Goal: Find contact information: Find contact information

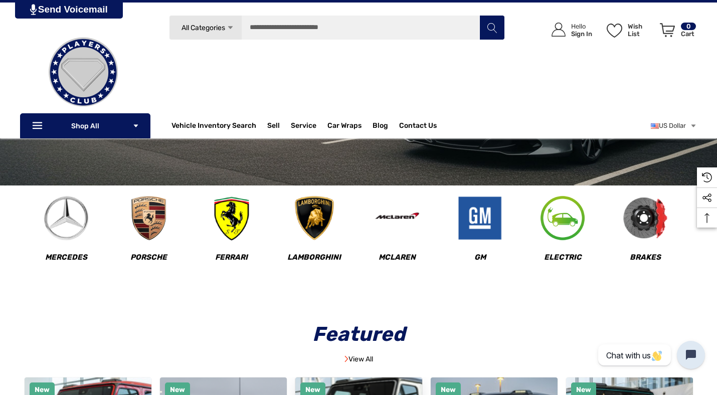
scroll to position [260, 0]
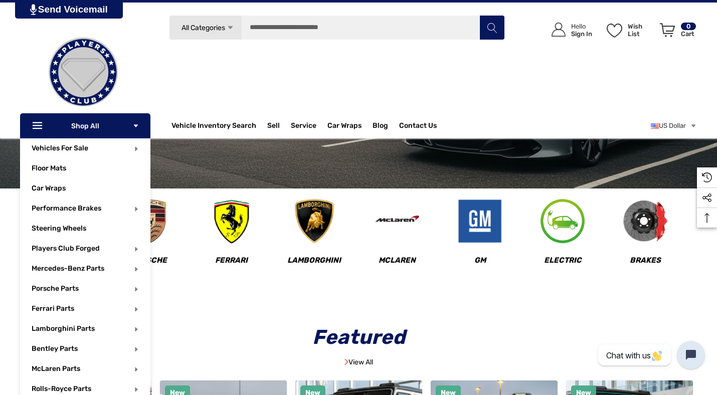
click at [91, 123] on p "Icon Line Icon Line Shop All Icon Arrow Down Icon Arrow Down" at bounding box center [85, 125] width 130 height 25
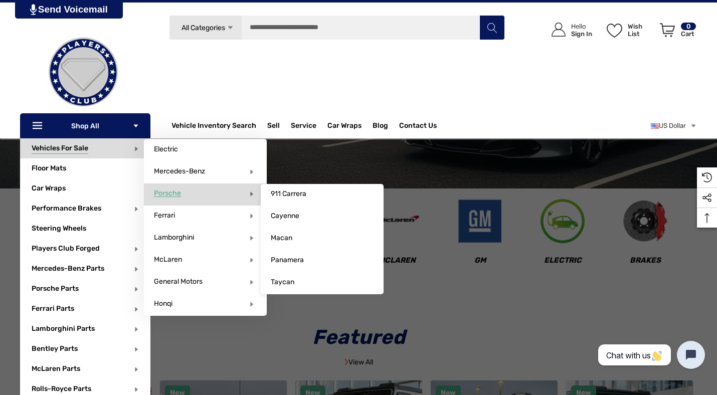
click at [186, 195] on p "Porsche" at bounding box center [205, 194] width 123 height 20
click at [162, 197] on span "Porsche" at bounding box center [167, 193] width 27 height 9
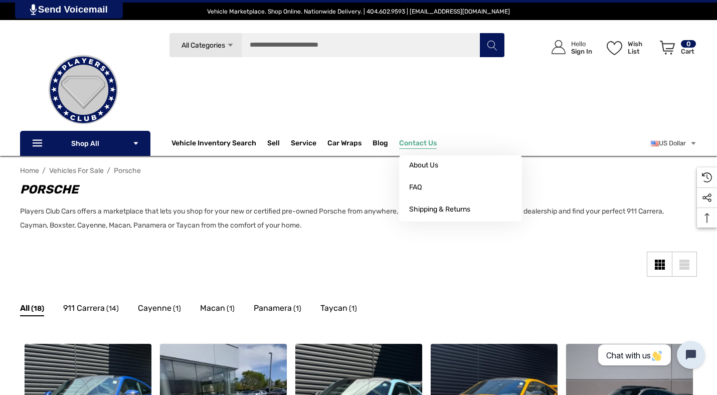
click at [404, 148] on span "Contact Us" at bounding box center [418, 144] width 38 height 11
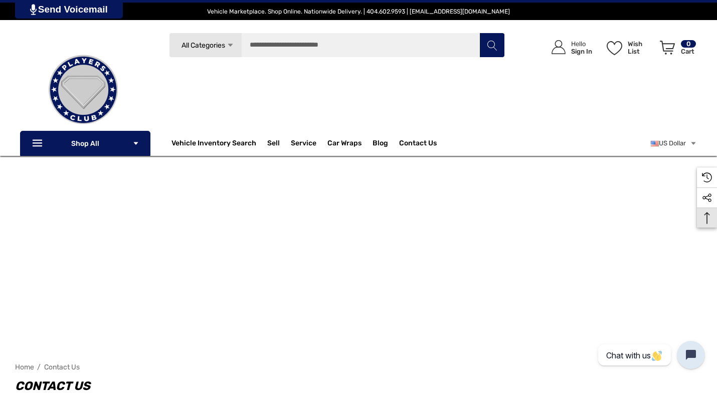
click at [708, 215] on icon "Top Top" at bounding box center [707, 218] width 24 height 12
